Goal: Contribute content

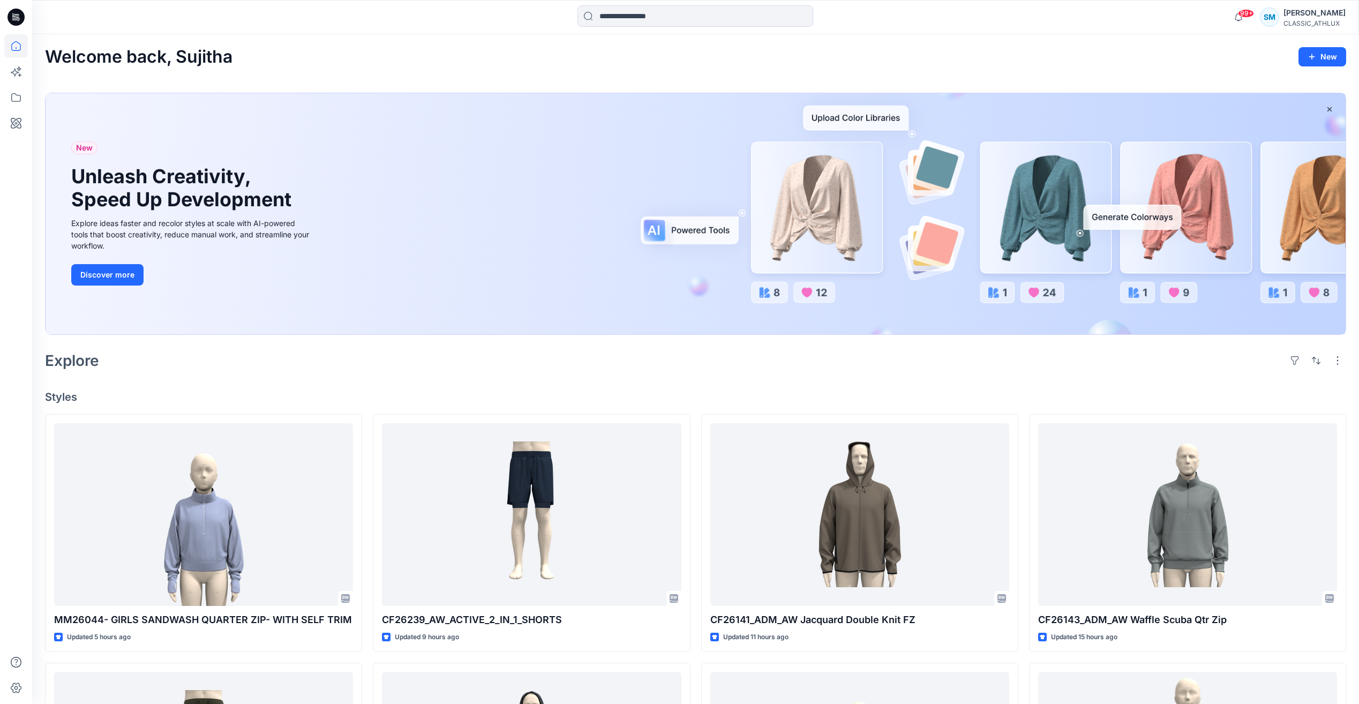
scroll to position [17171, 0]
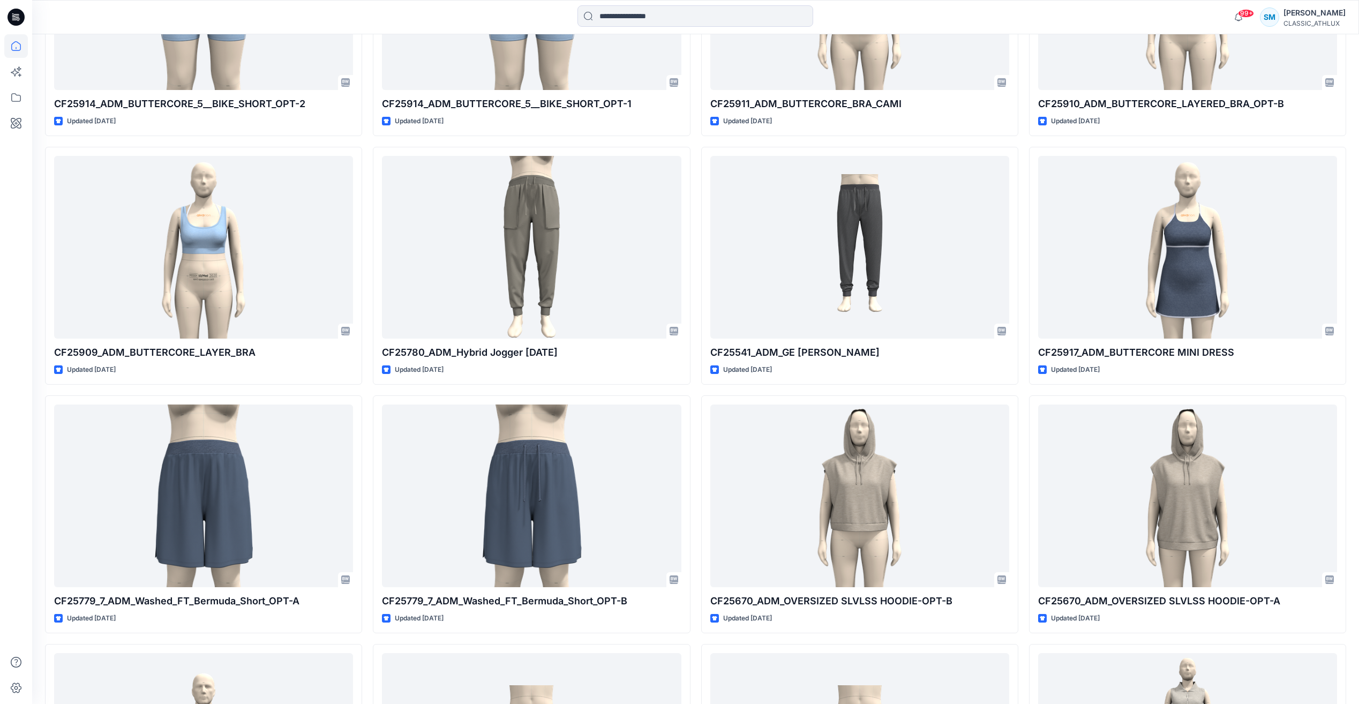
click at [24, 16] on icon at bounding box center [16, 17] width 17 height 17
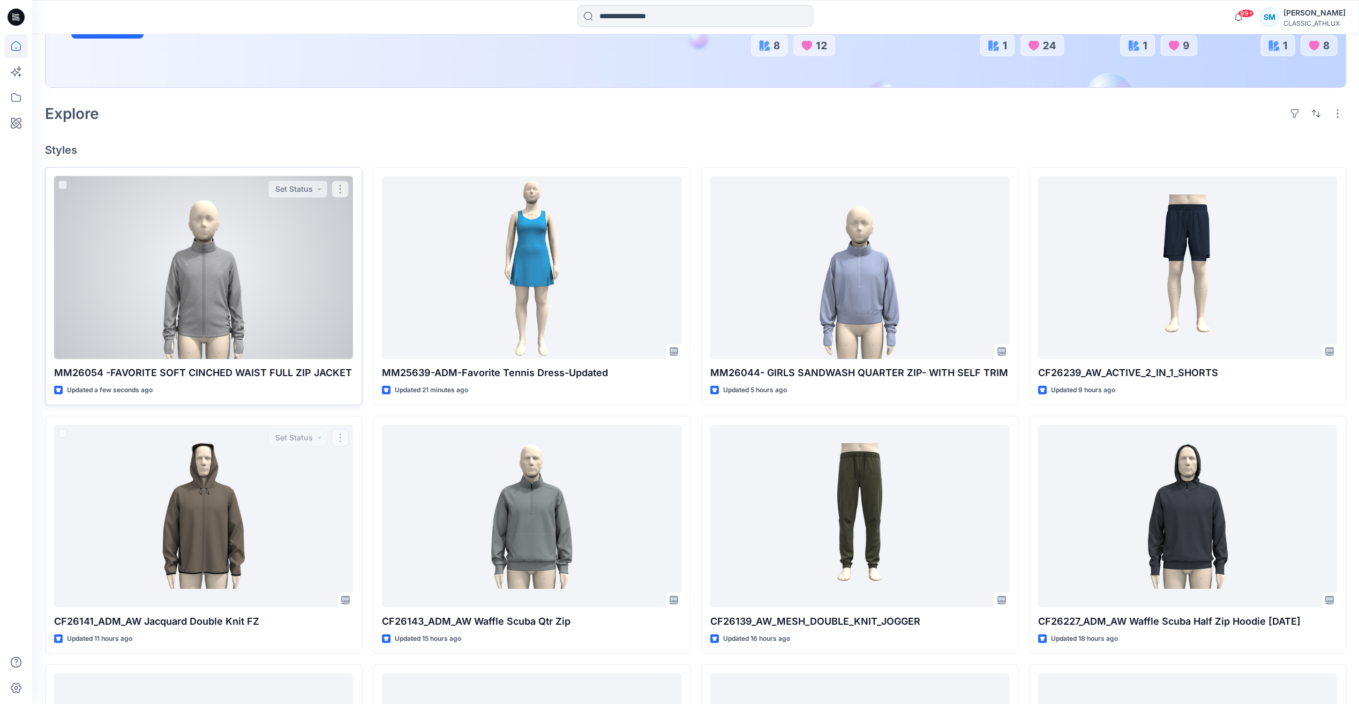
scroll to position [229, 0]
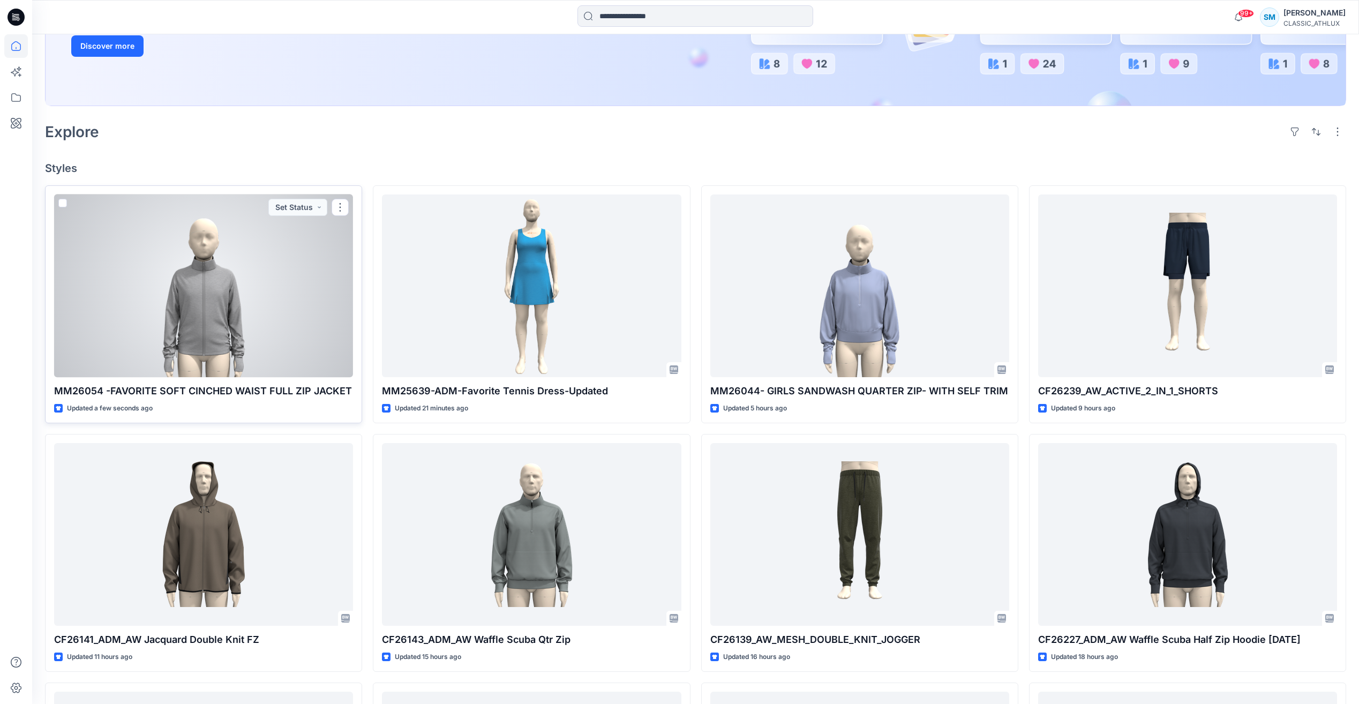
click at [298, 296] on div at bounding box center [203, 285] width 299 height 183
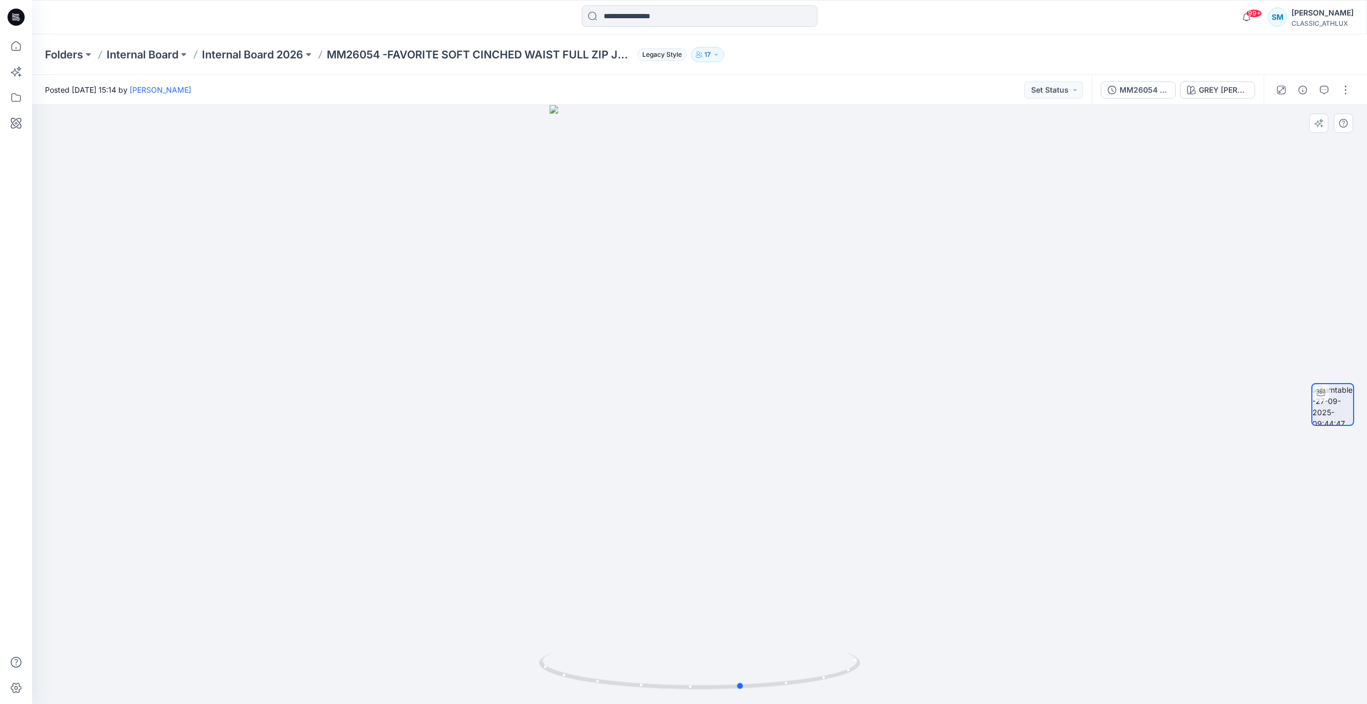
drag, startPoint x: 853, startPoint y: 672, endPoint x: 895, endPoint y: 658, distance: 44.6
click at [895, 658] on div at bounding box center [699, 404] width 1335 height 599
drag, startPoint x: 852, startPoint y: 673, endPoint x: 792, endPoint y: 631, distance: 73.4
click at [776, 678] on icon at bounding box center [701, 672] width 324 height 40
click at [1247, 91] on div "GREY GROVE HEATHER" at bounding box center [1223, 90] width 49 height 12
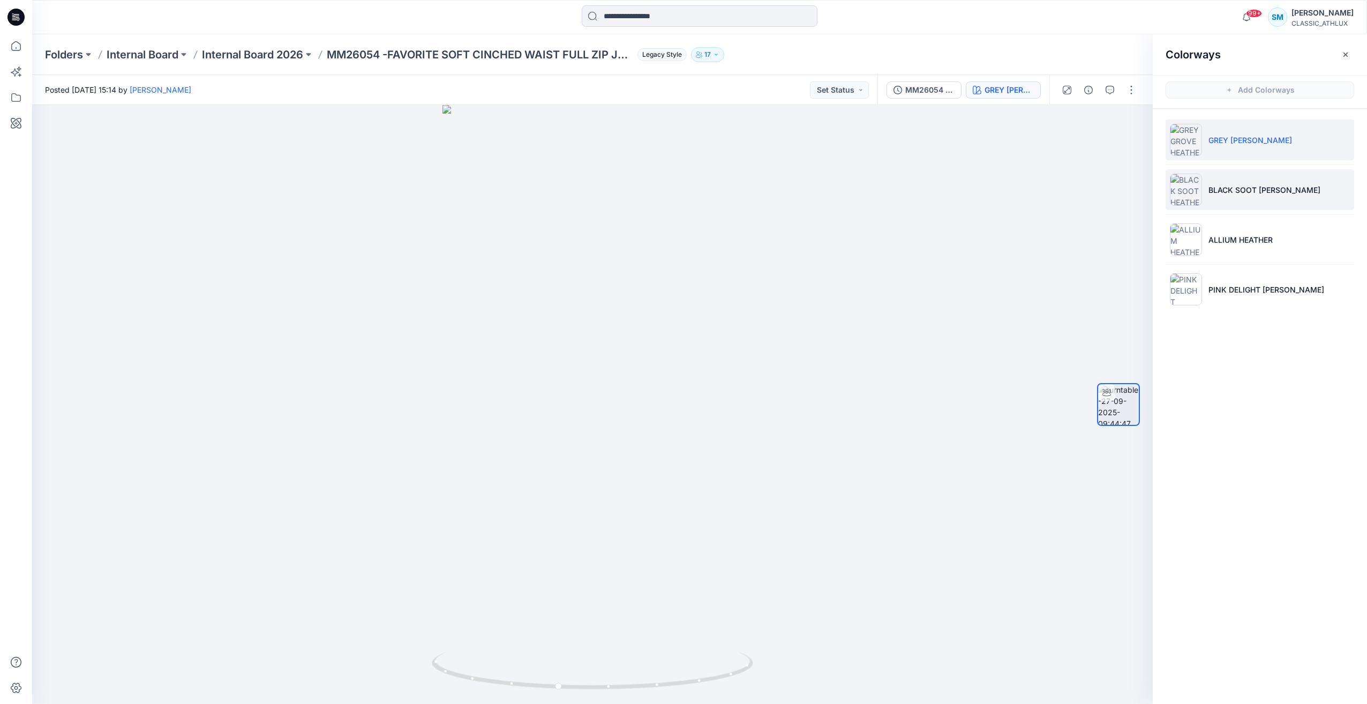
click at [1269, 199] on li "BLACK SOOT HEATHER" at bounding box center [1260, 189] width 189 height 41
click at [1353, 59] on button "button" at bounding box center [1345, 54] width 17 height 17
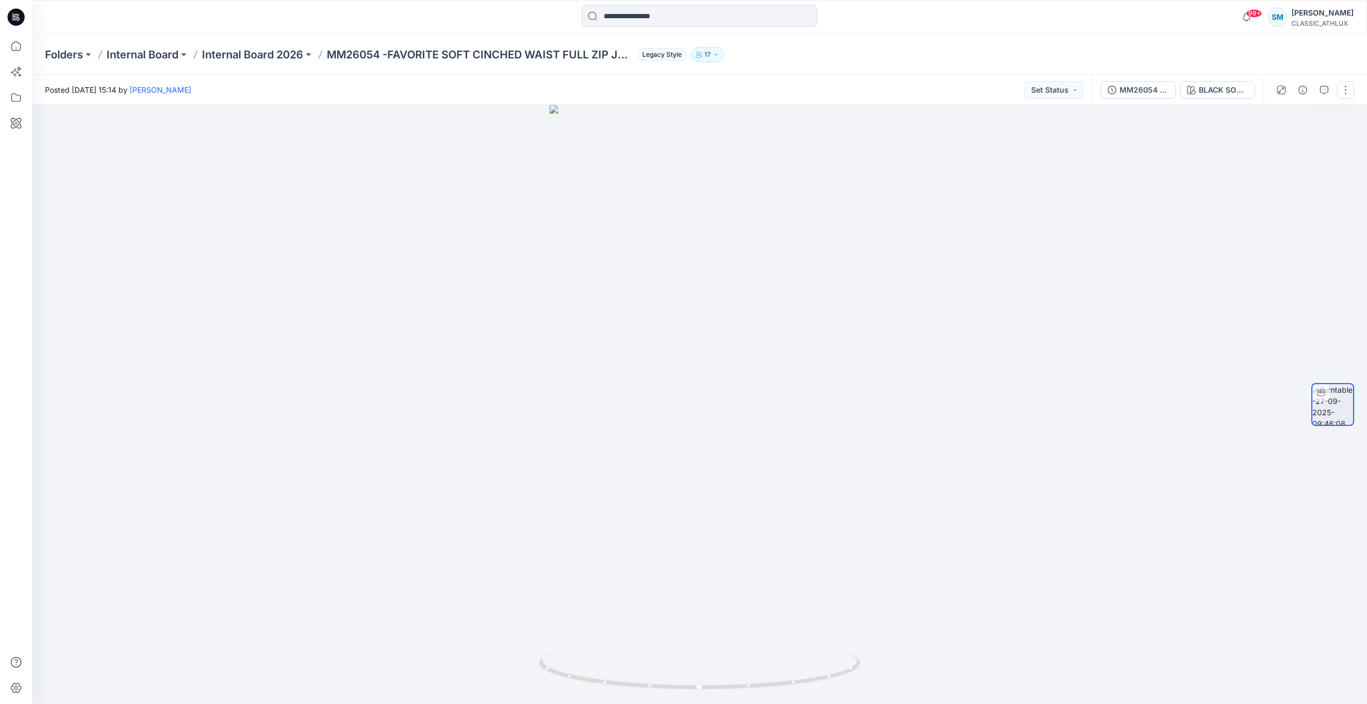
click at [1351, 85] on button "button" at bounding box center [1345, 89] width 17 height 17
click at [1308, 120] on button "Edit" at bounding box center [1300, 115] width 99 height 20
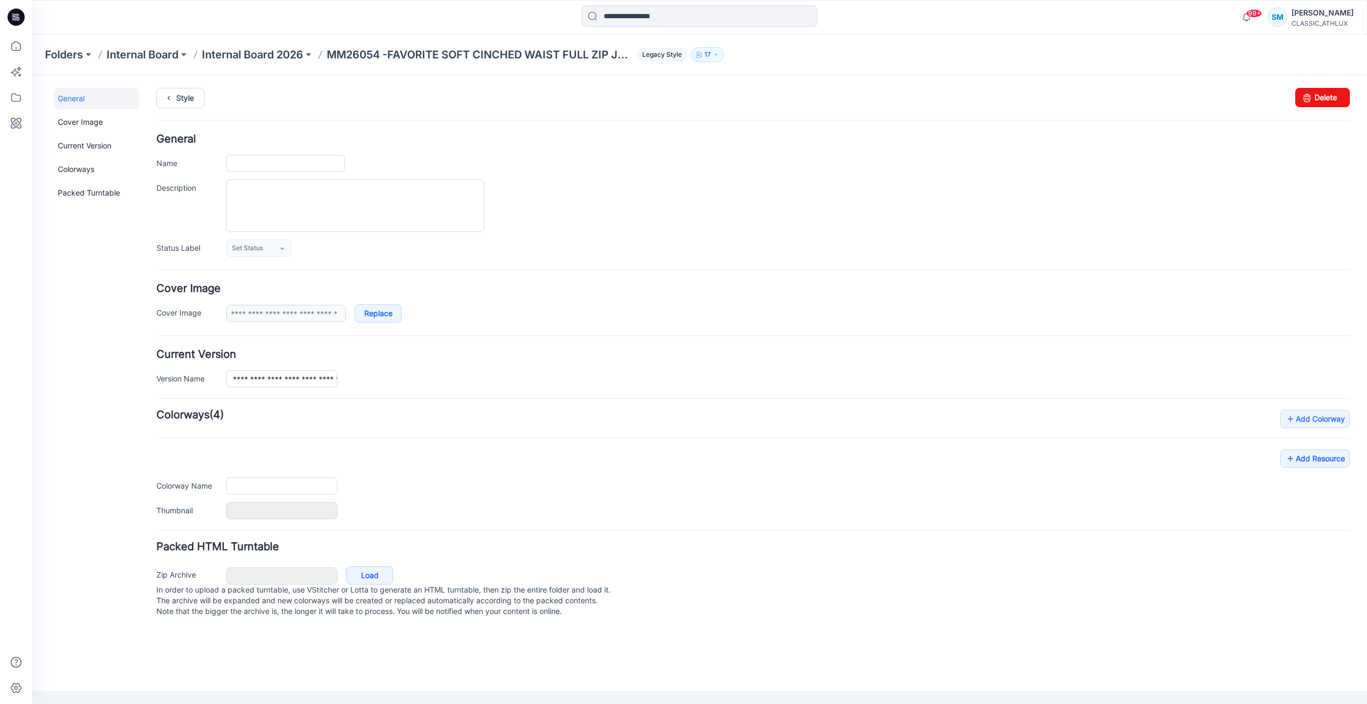
type input "**********"
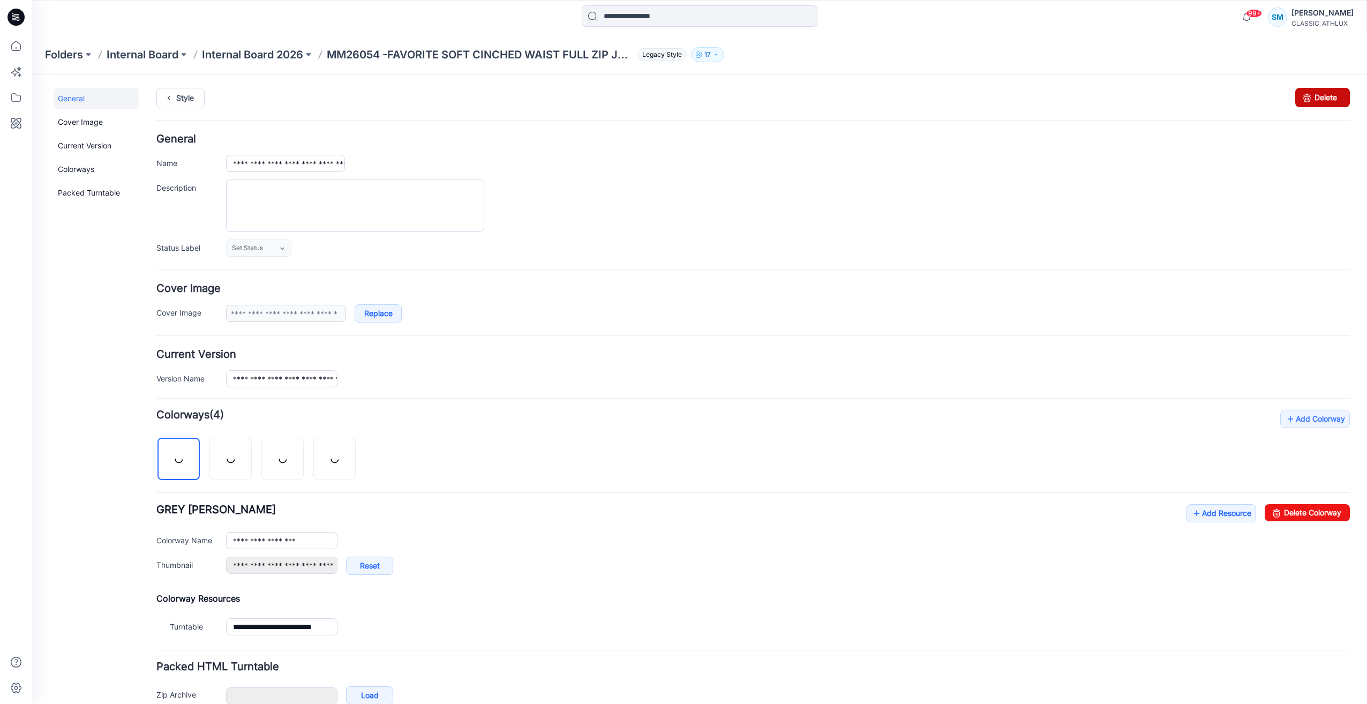
drag, startPoint x: 1328, startPoint y: 101, endPoint x: 769, endPoint y: 131, distance: 560.1
click at [1328, 101] on link "Delete" at bounding box center [1322, 97] width 55 height 19
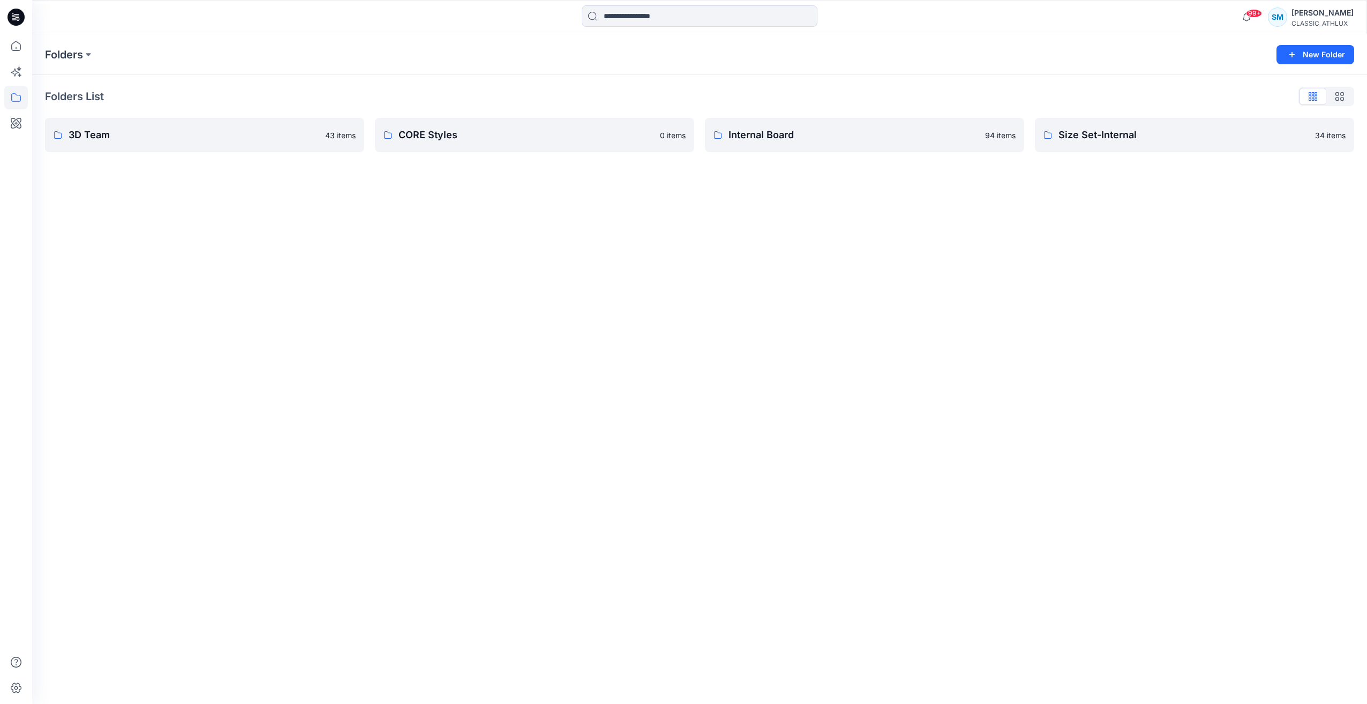
click at [21, 14] on icon at bounding box center [16, 17] width 17 height 17
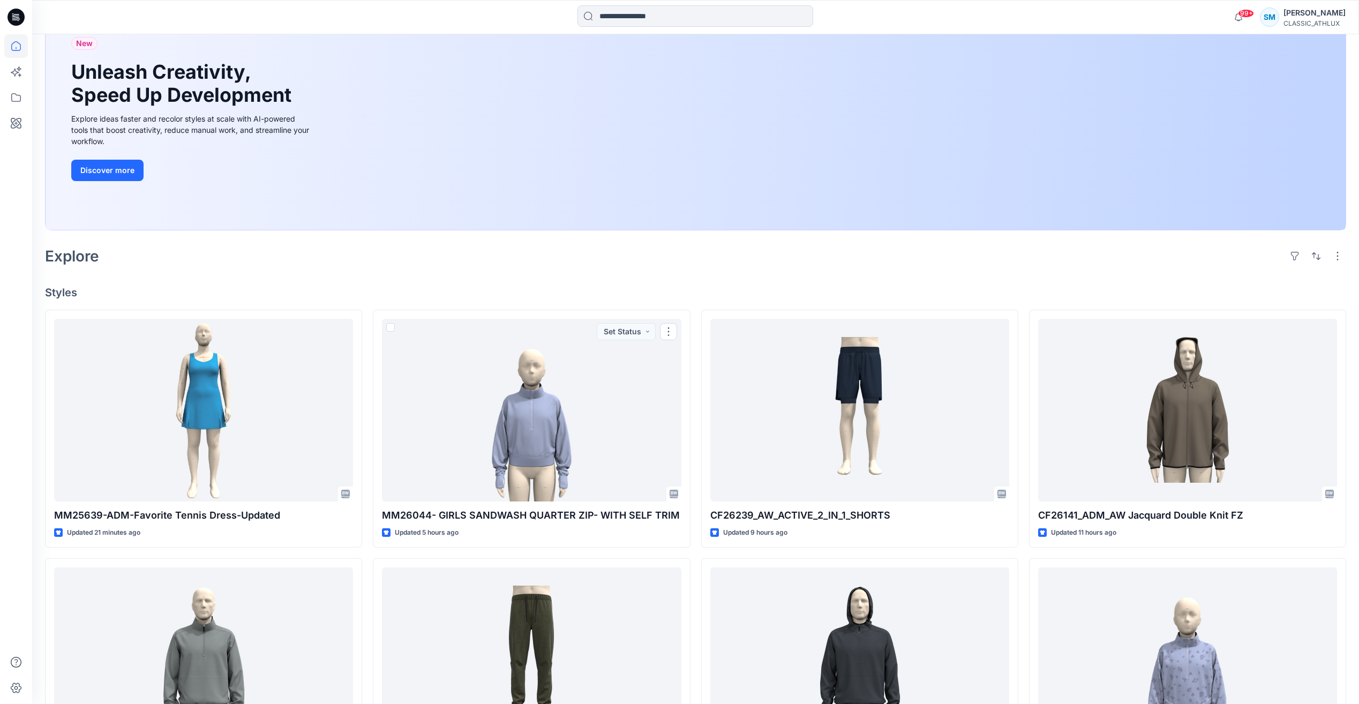
scroll to position [107, 0]
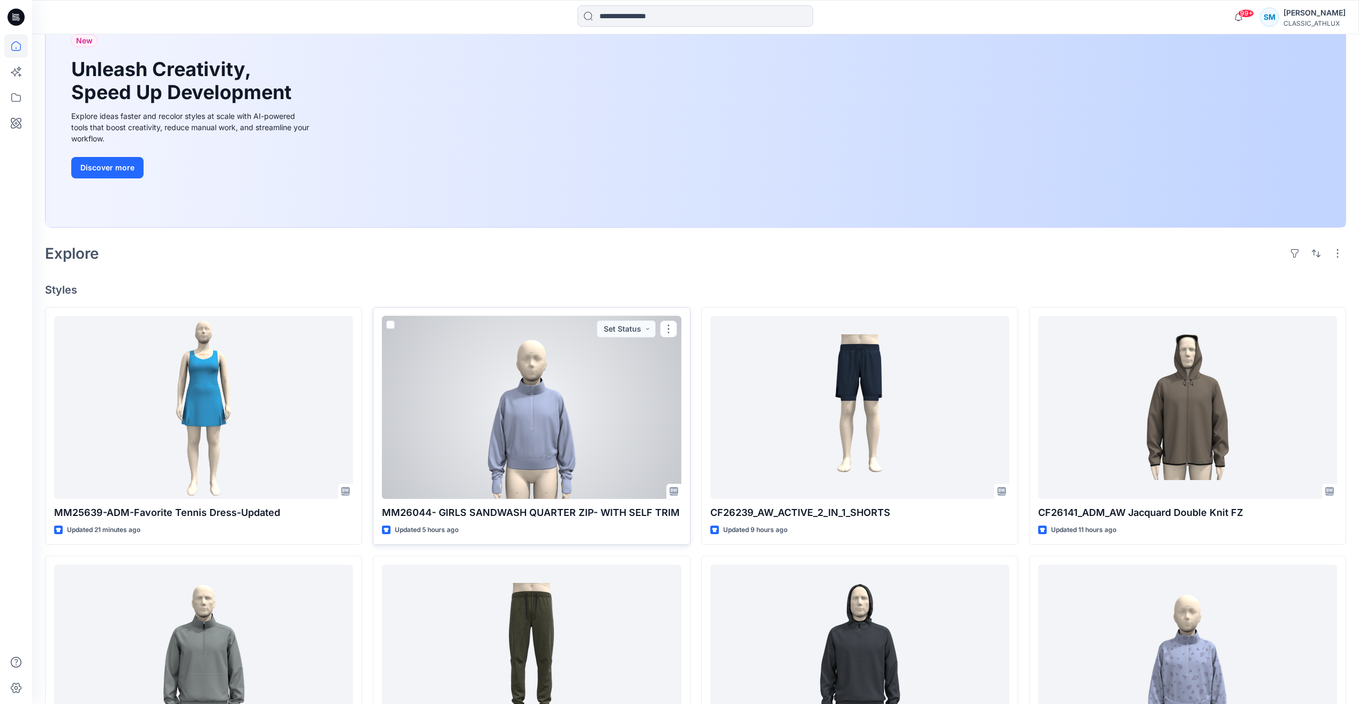
click at [621, 425] on div at bounding box center [531, 407] width 299 height 183
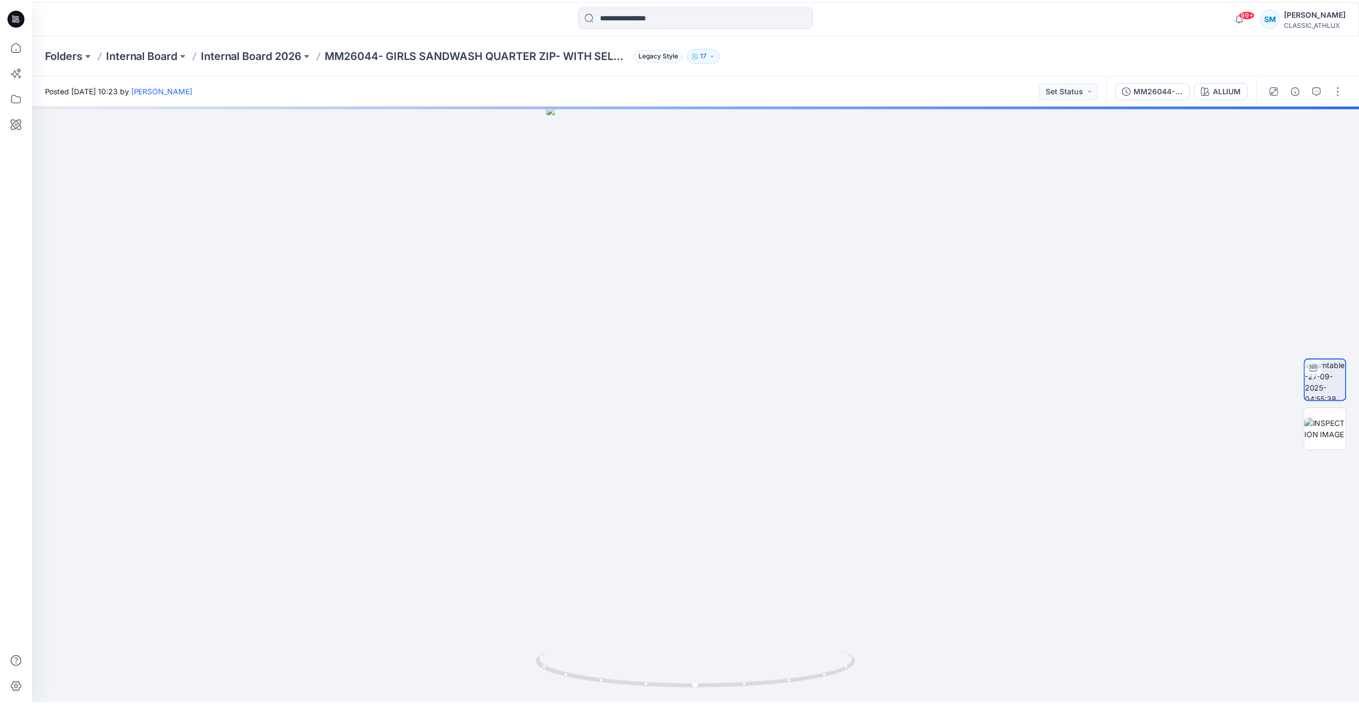
scroll to position [107, 0]
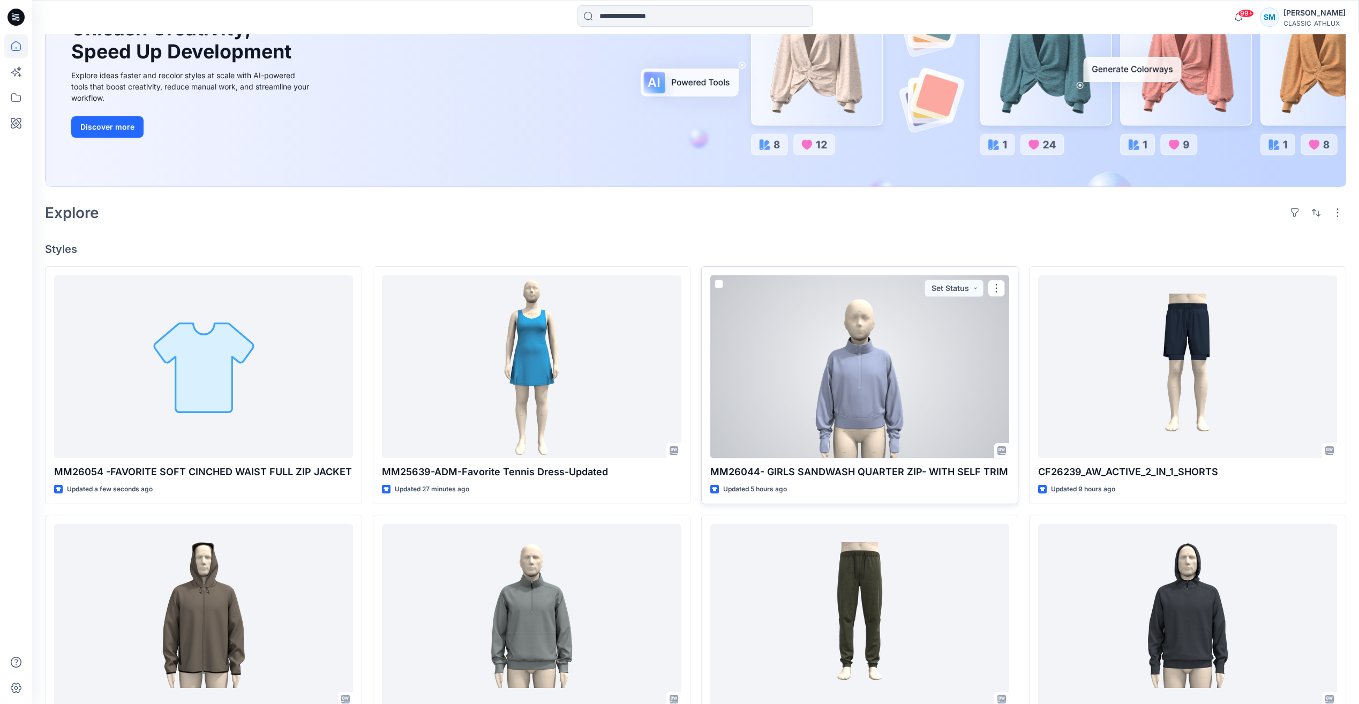
scroll to position [161, 0]
